Goal: Information Seeking & Learning: Learn about a topic

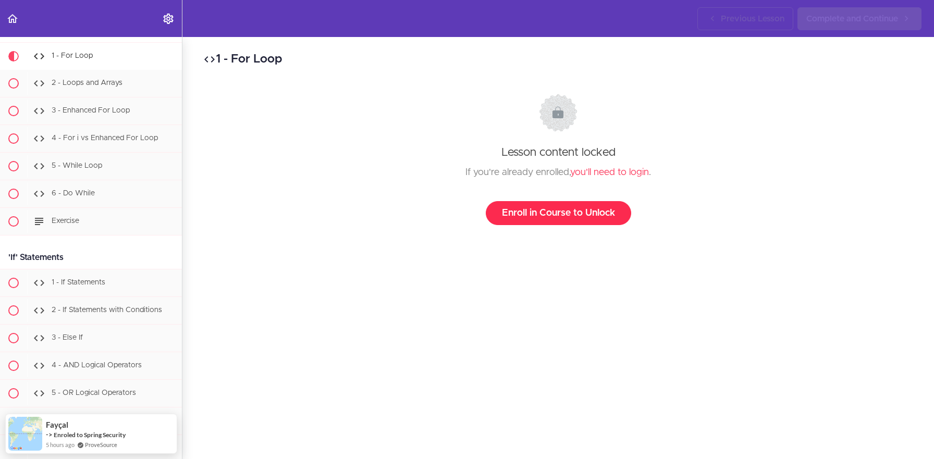
click at [526, 217] on link "Enroll in Course to Unlock" at bounding box center [558, 213] width 145 height 24
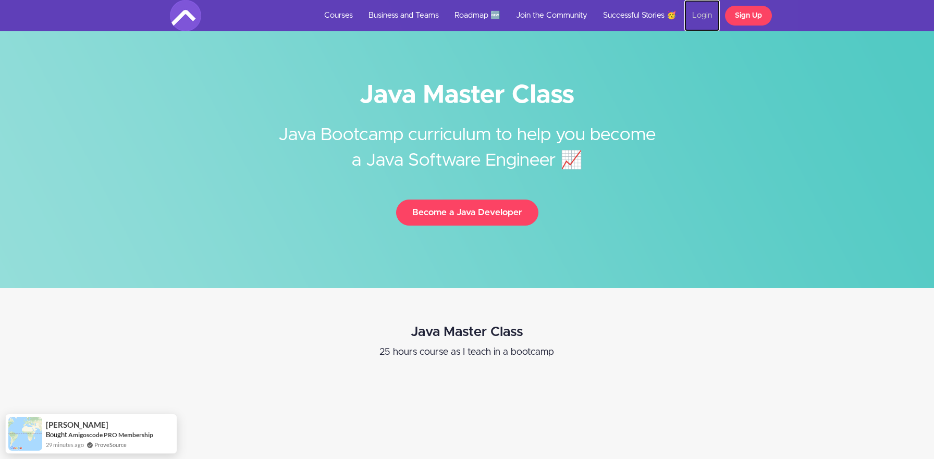
click at [703, 22] on link "Login" at bounding box center [701, 15] width 35 height 31
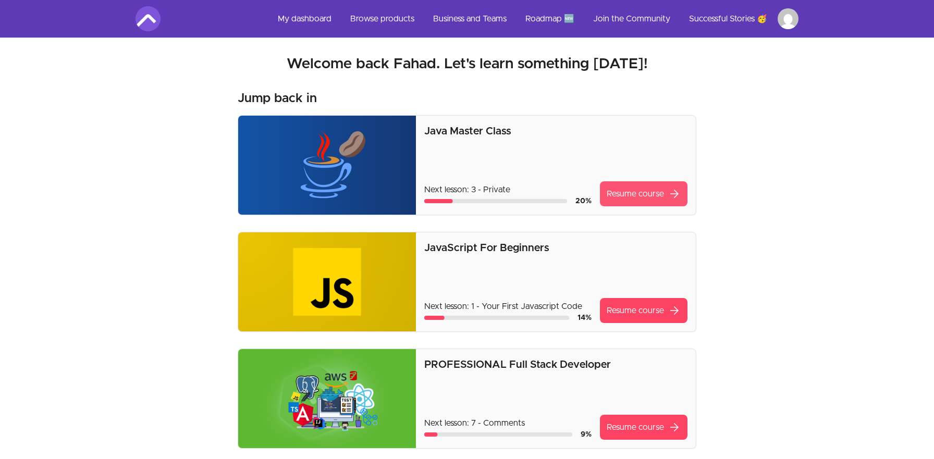
click at [640, 191] on link "Resume course arrow_forward" at bounding box center [644, 193] width 88 height 25
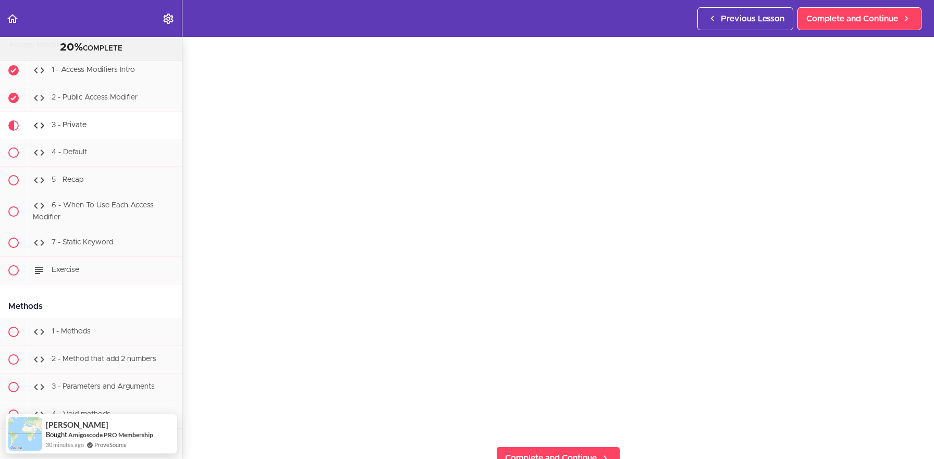
scroll to position [62, 0]
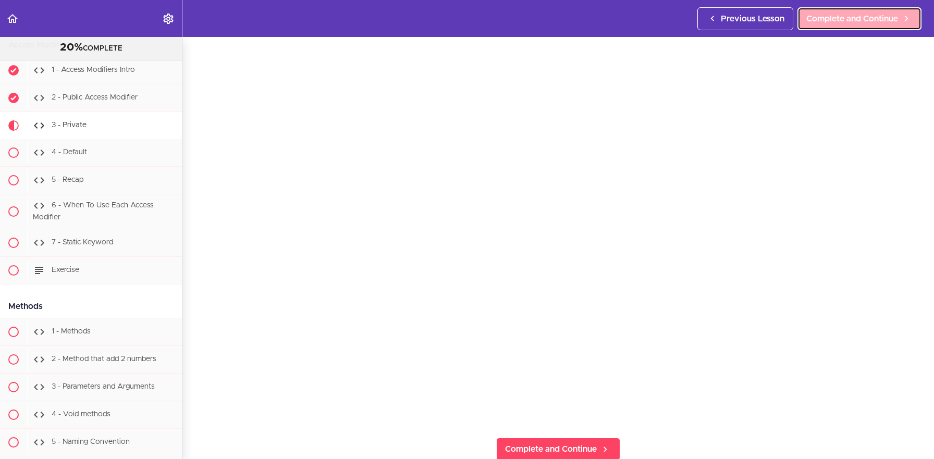
click at [833, 24] on link "Complete and Continue" at bounding box center [859, 18] width 124 height 23
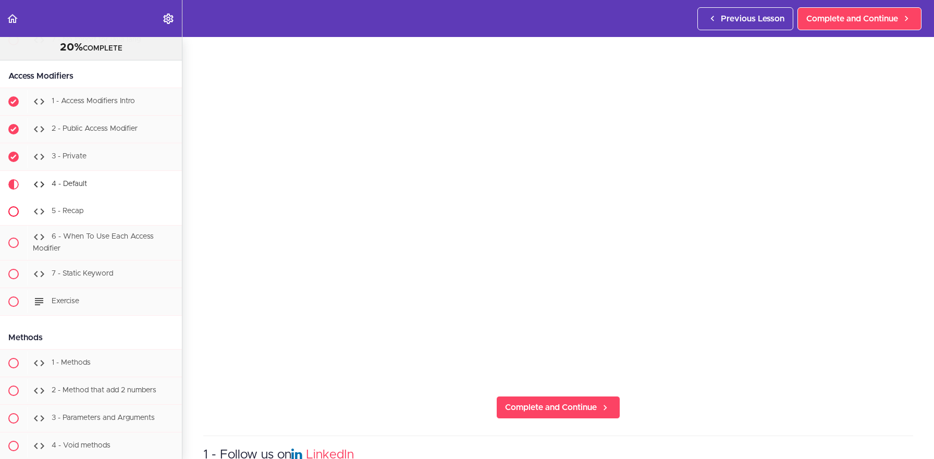
scroll to position [2430, 0]
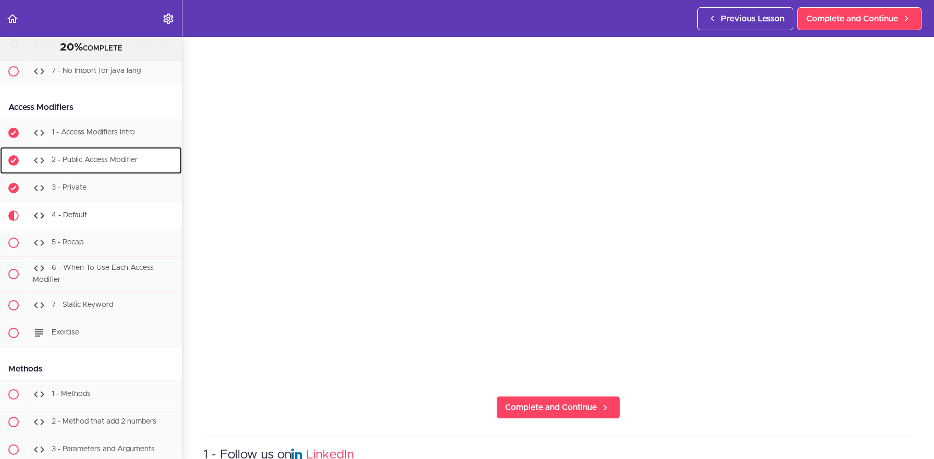
click at [96, 153] on div "2 - Public Access Modifier" at bounding box center [104, 160] width 155 height 23
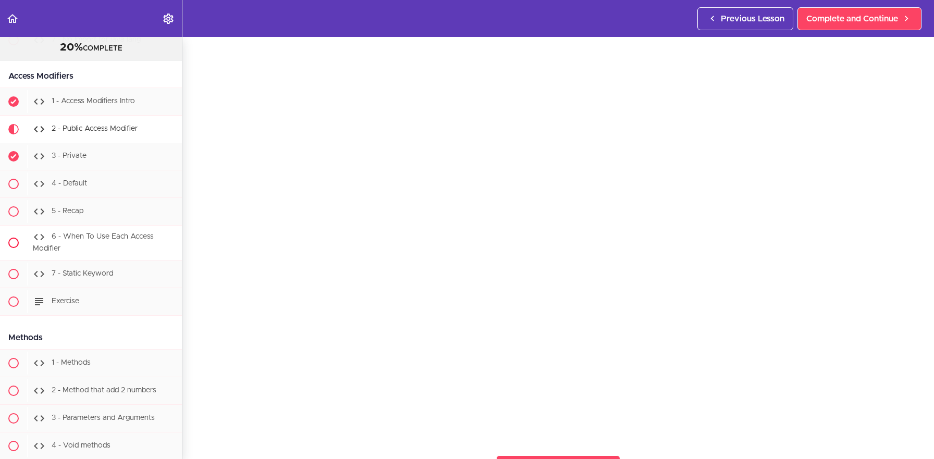
scroll to position [2458, 0]
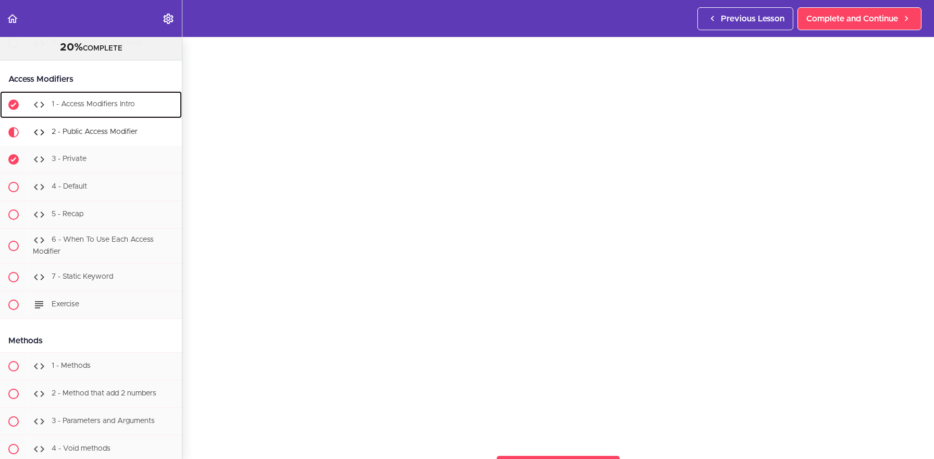
click at [107, 110] on div "1 - Access Modifiers Intro" at bounding box center [104, 104] width 155 height 23
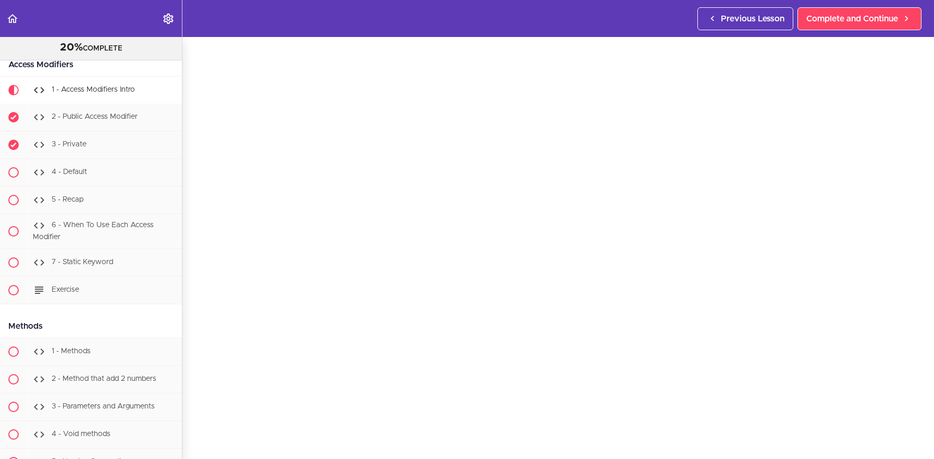
scroll to position [55, 0]
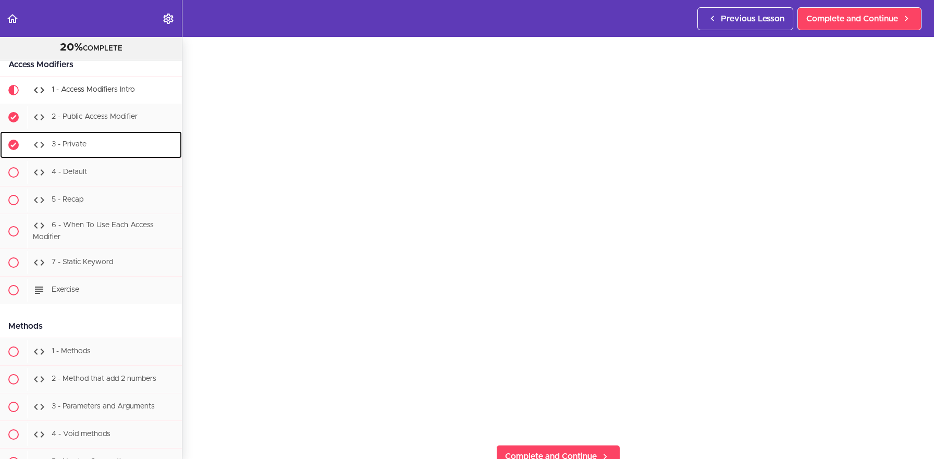
click at [92, 142] on div "3 - Private" at bounding box center [104, 144] width 155 height 23
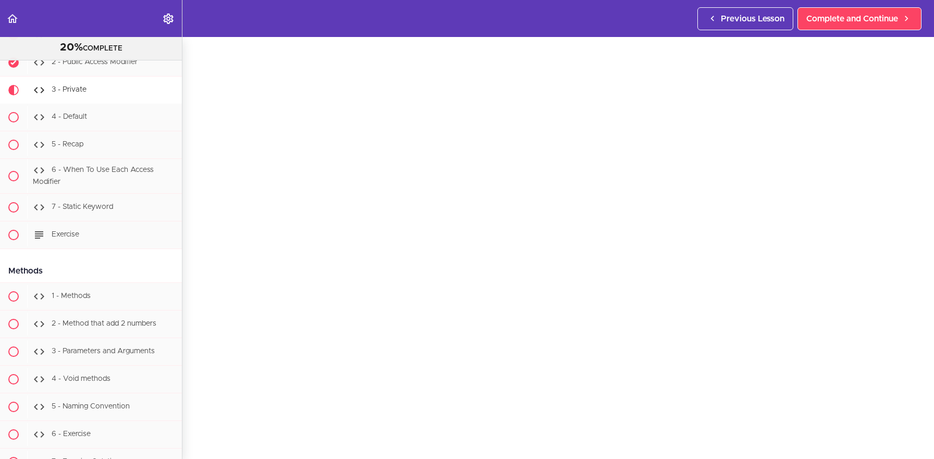
scroll to position [38, 0]
click at [102, 116] on div "4 - Default" at bounding box center [104, 117] width 155 height 23
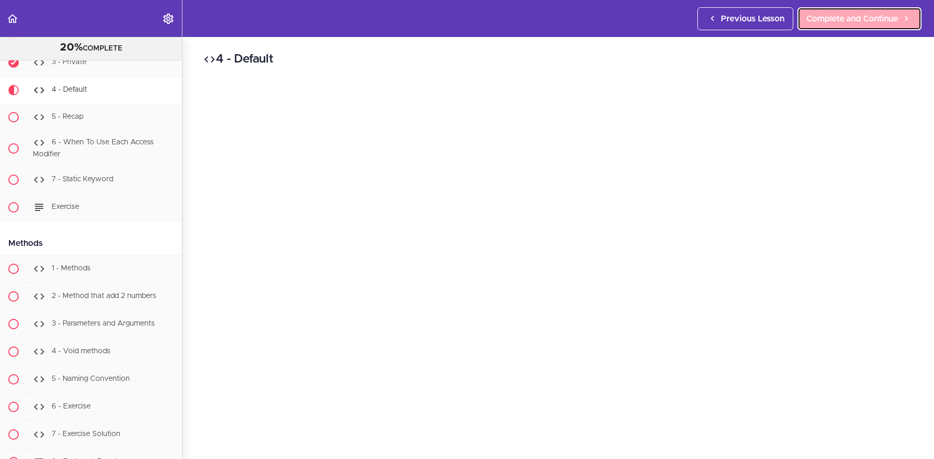
click at [827, 17] on span "Complete and Continue" at bounding box center [852, 19] width 92 height 13
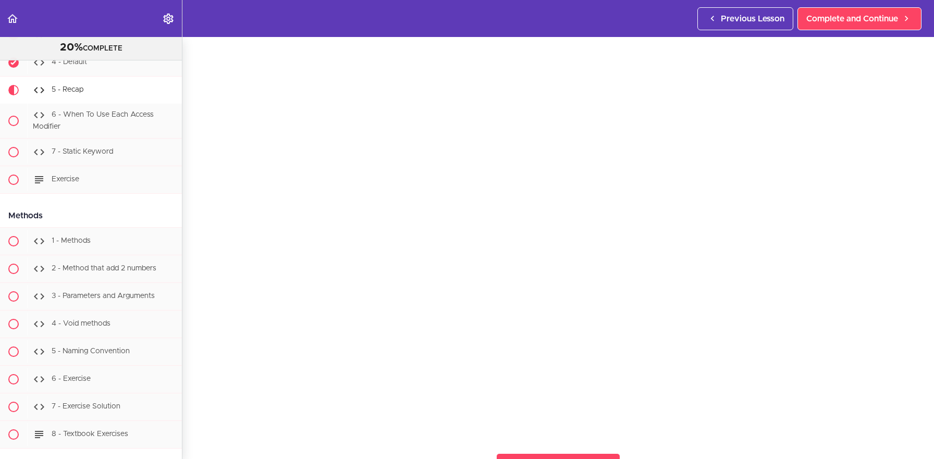
scroll to position [46, 0]
click at [131, 120] on div "6 - When To Use Each Access Modifier" at bounding box center [104, 121] width 155 height 34
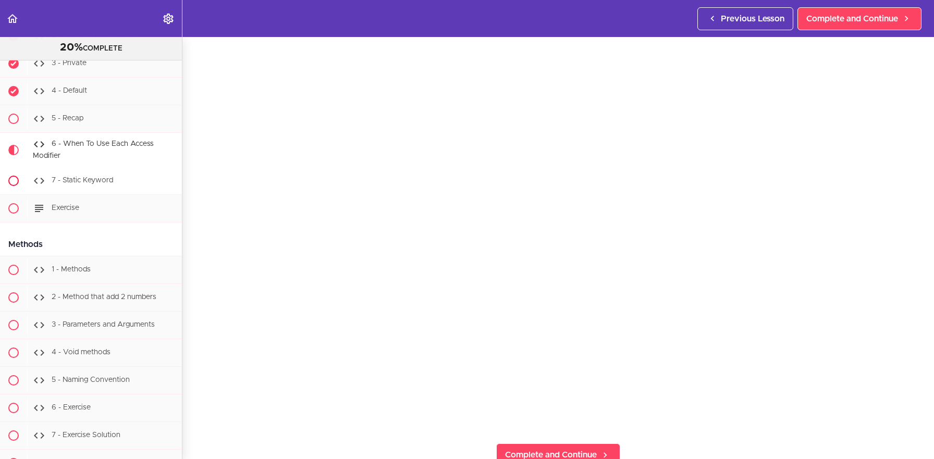
scroll to position [2551, 0]
click at [123, 127] on div "5 - Recap" at bounding box center [104, 121] width 155 height 23
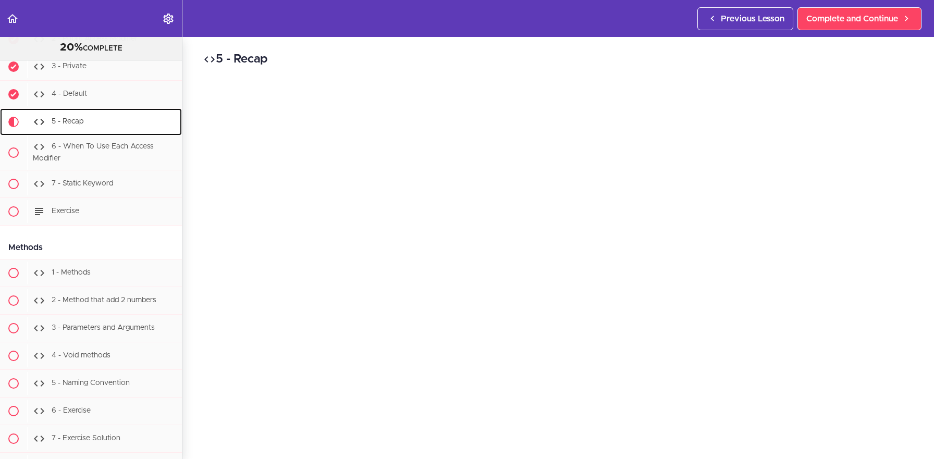
scroll to position [2583, 0]
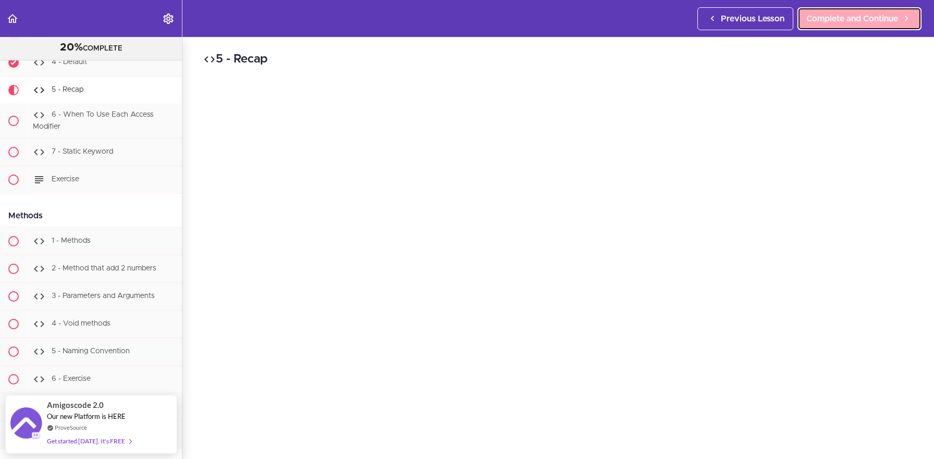
click at [864, 24] on span "Complete and Continue" at bounding box center [852, 19] width 92 height 13
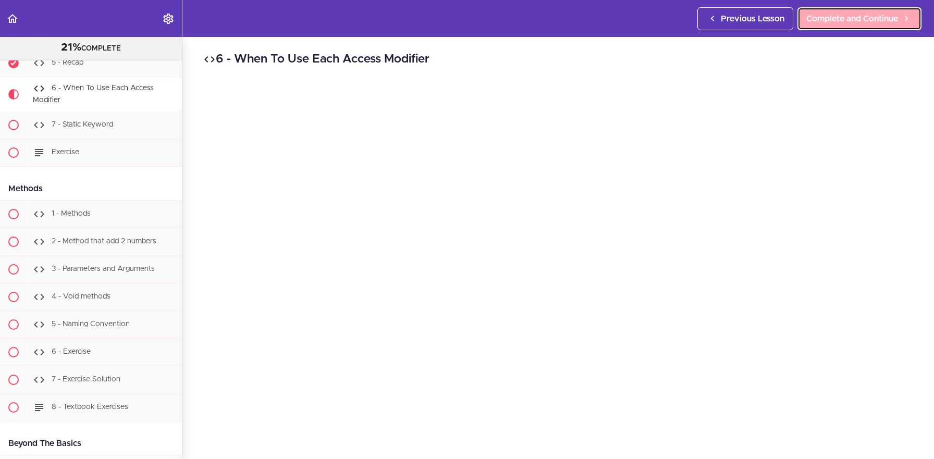
scroll to position [2611, 0]
click at [864, 25] on link "Complete and Continue" at bounding box center [859, 18] width 124 height 23
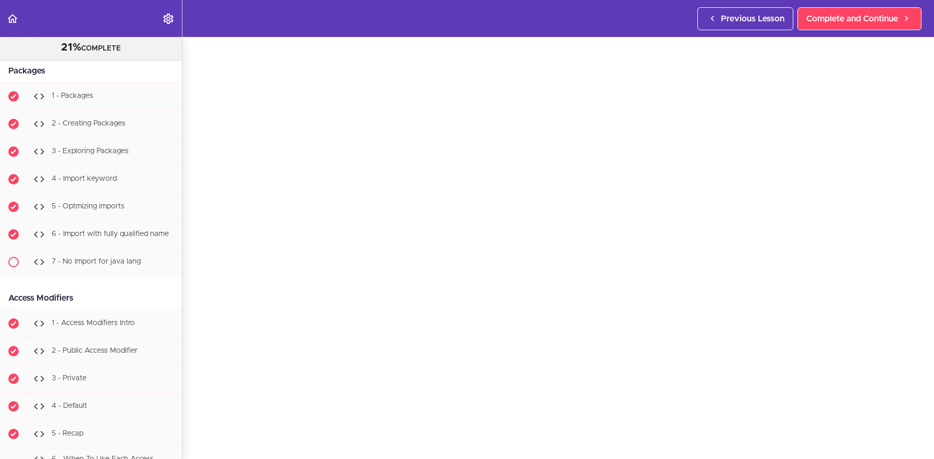
scroll to position [39, 0]
click at [118, 260] on span "7 - No Import for java lang" at bounding box center [96, 261] width 89 height 7
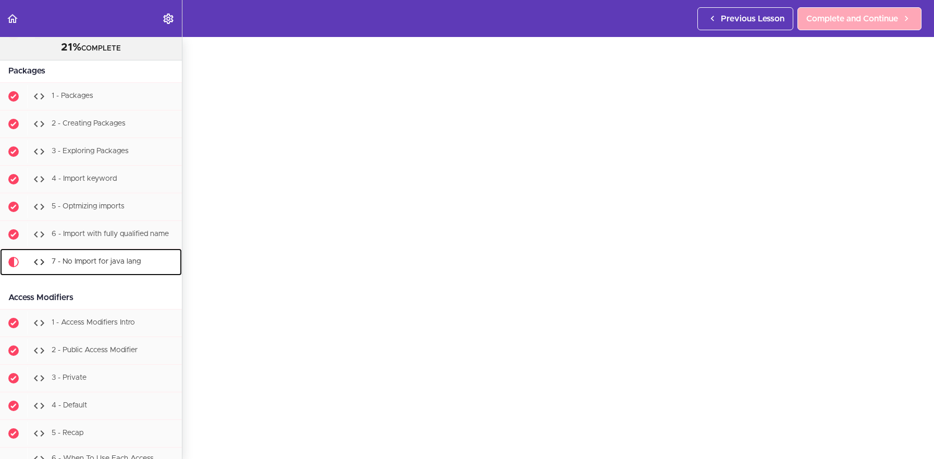
scroll to position [2411, 0]
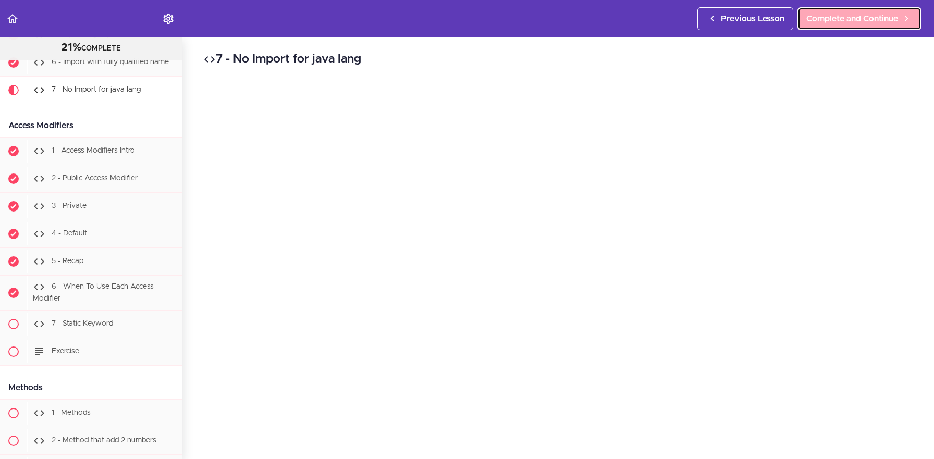
click at [839, 19] on span "Complete and Continue" at bounding box center [852, 19] width 92 height 13
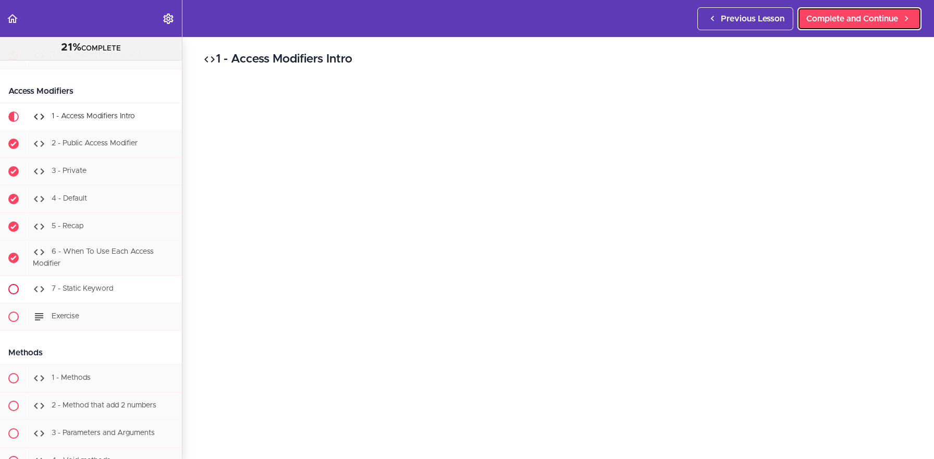
scroll to position [2473, 0]
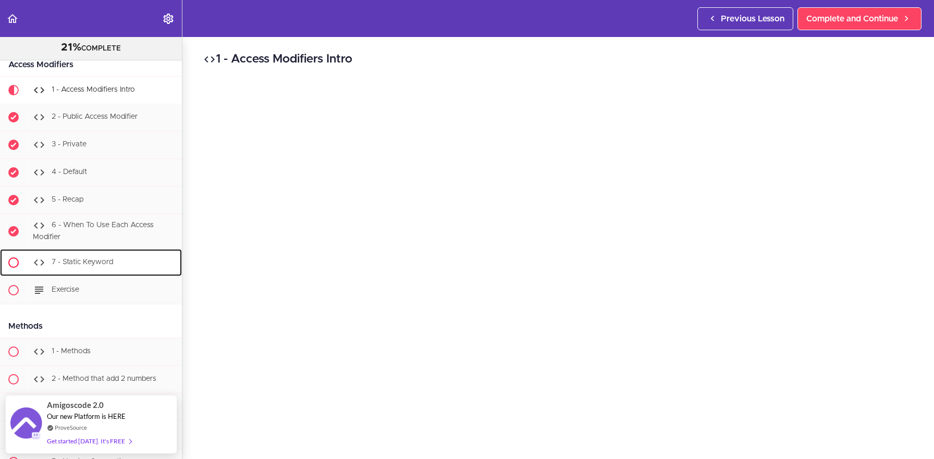
click at [101, 264] on span "7 - Static Keyword" at bounding box center [82, 261] width 61 height 7
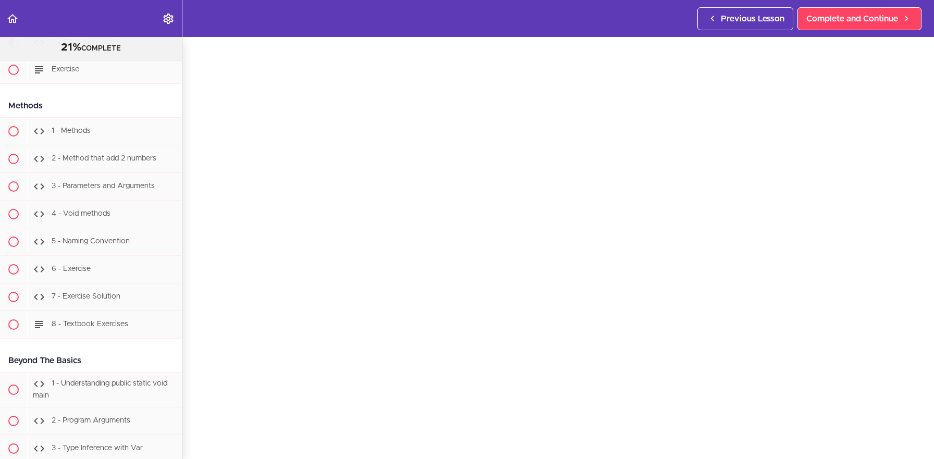
scroll to position [31, 0]
click at [832, 21] on span "Complete and Continue" at bounding box center [852, 19] width 92 height 13
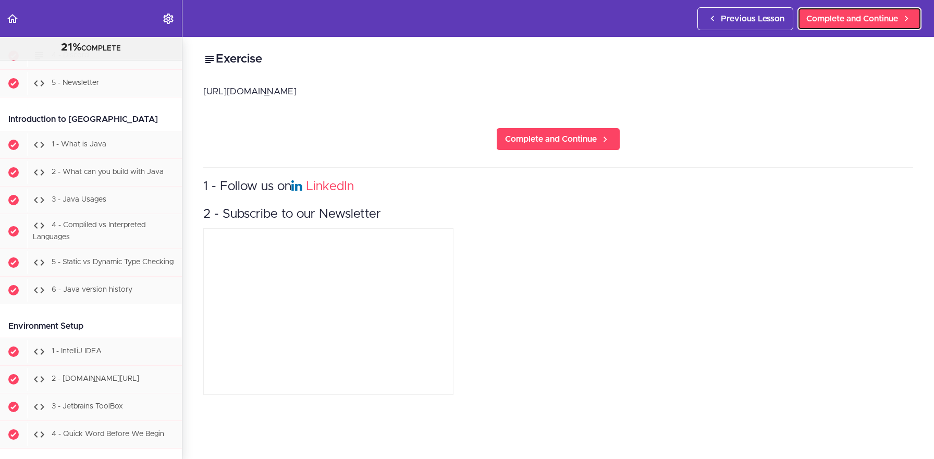
scroll to position [48, 0]
